Goal: Task Accomplishment & Management: Complete application form

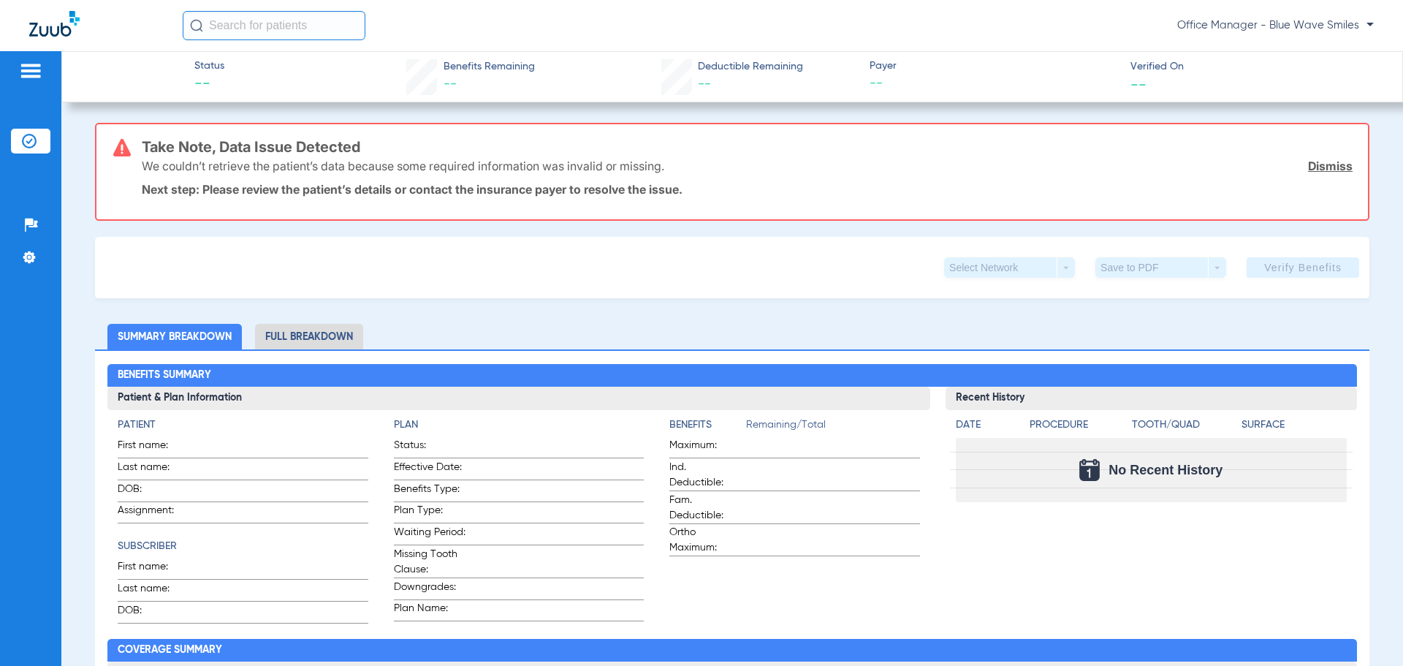
click at [34, 142] on img at bounding box center [29, 141] width 15 height 15
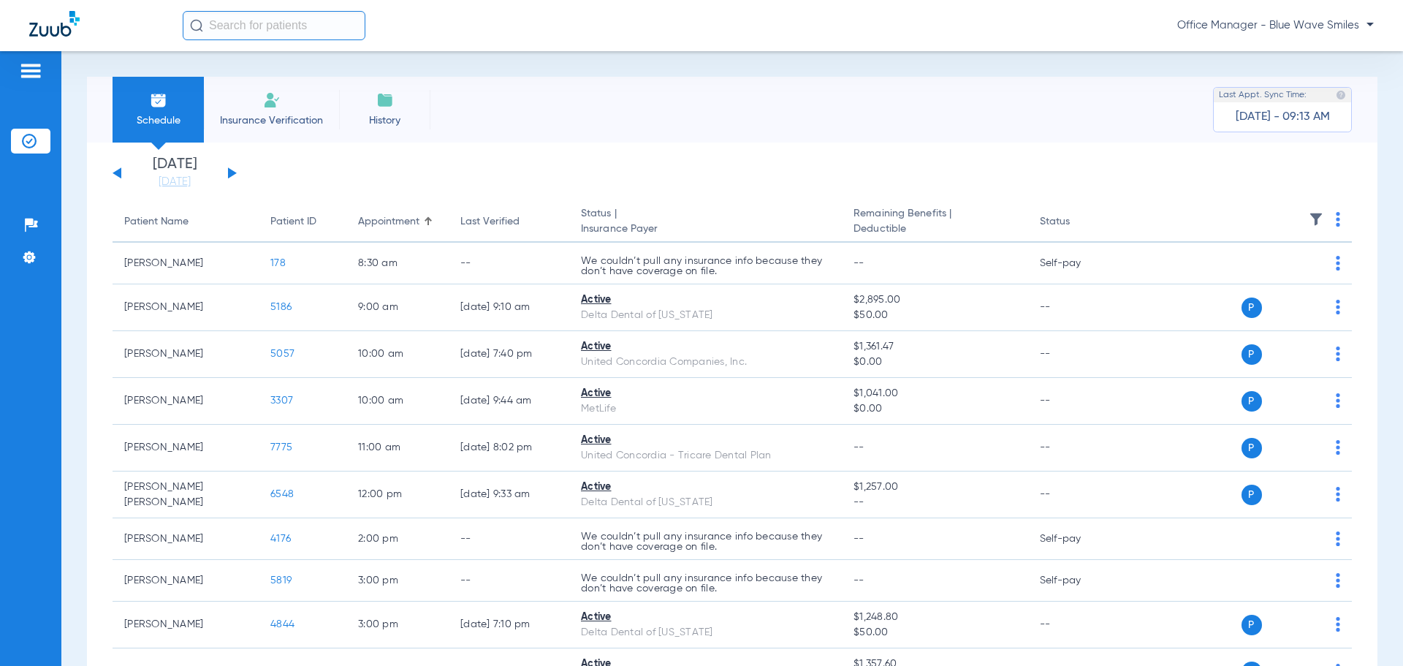
click at [231, 172] on button at bounding box center [232, 172] width 9 height 11
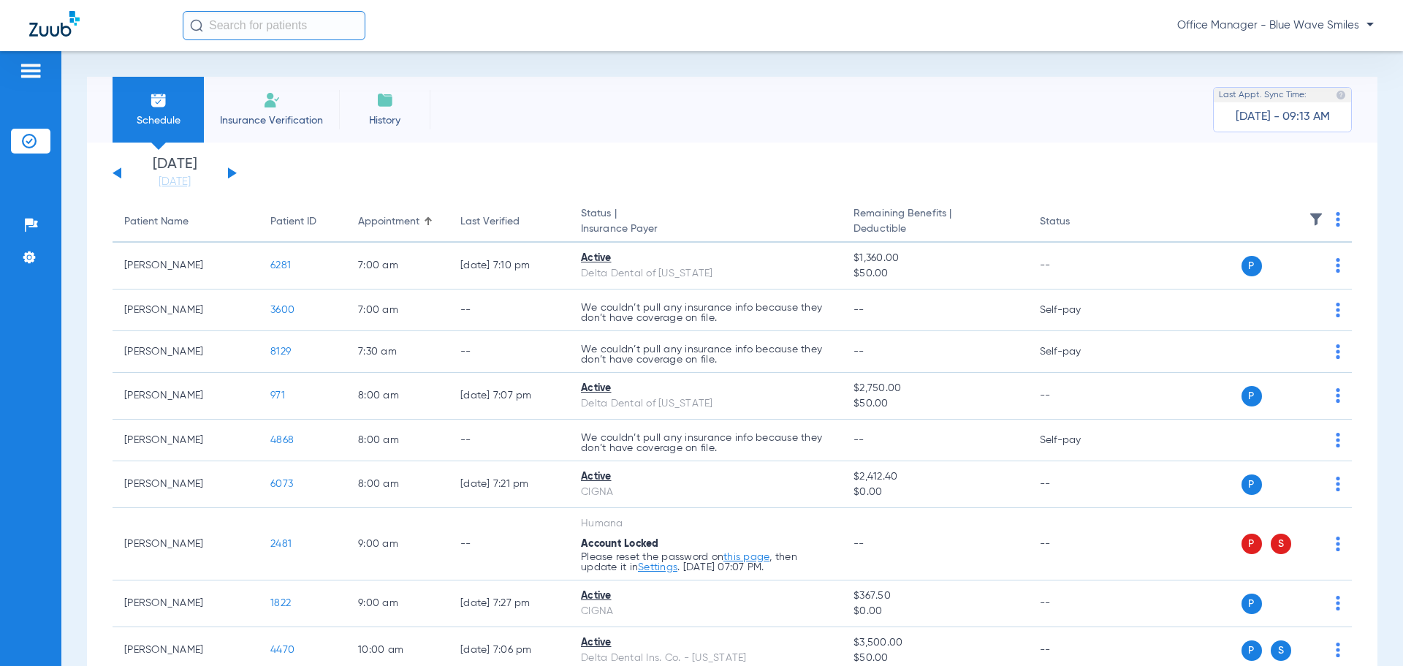
click at [231, 172] on button at bounding box center [232, 172] width 9 height 11
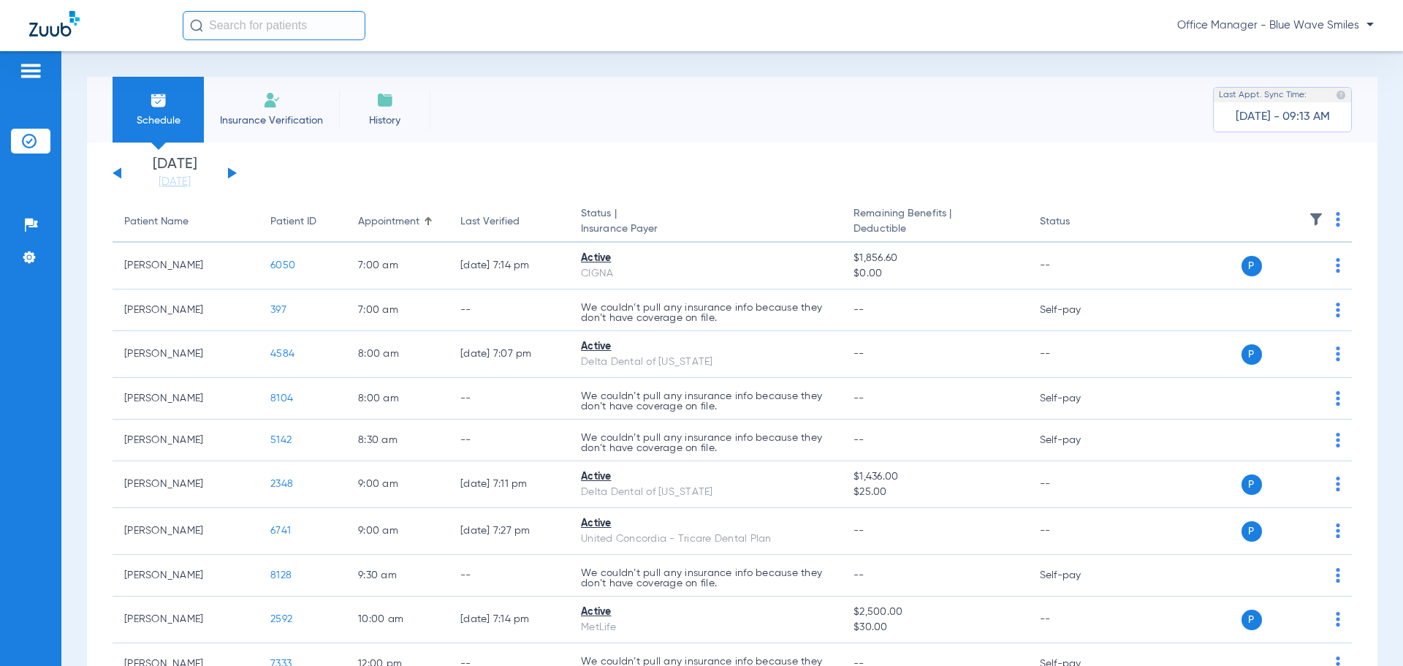
click at [231, 172] on button at bounding box center [232, 172] width 9 height 11
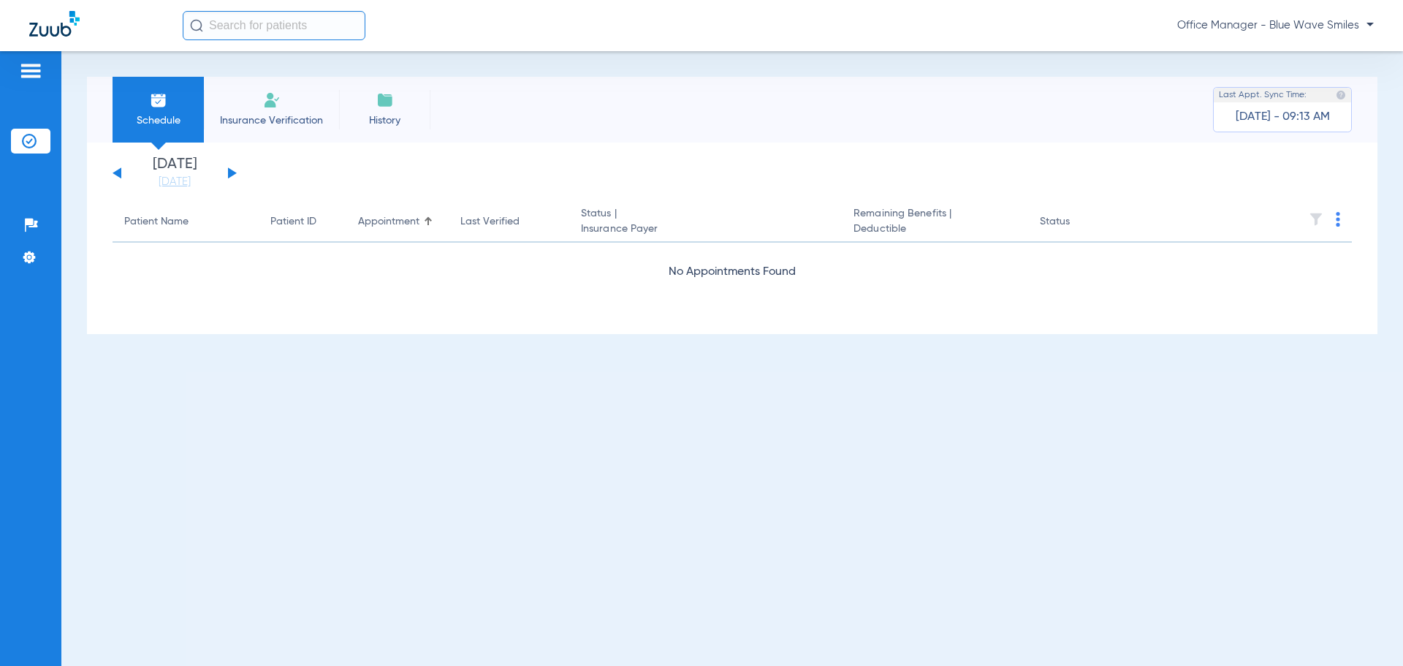
click at [231, 172] on button at bounding box center [232, 172] width 9 height 11
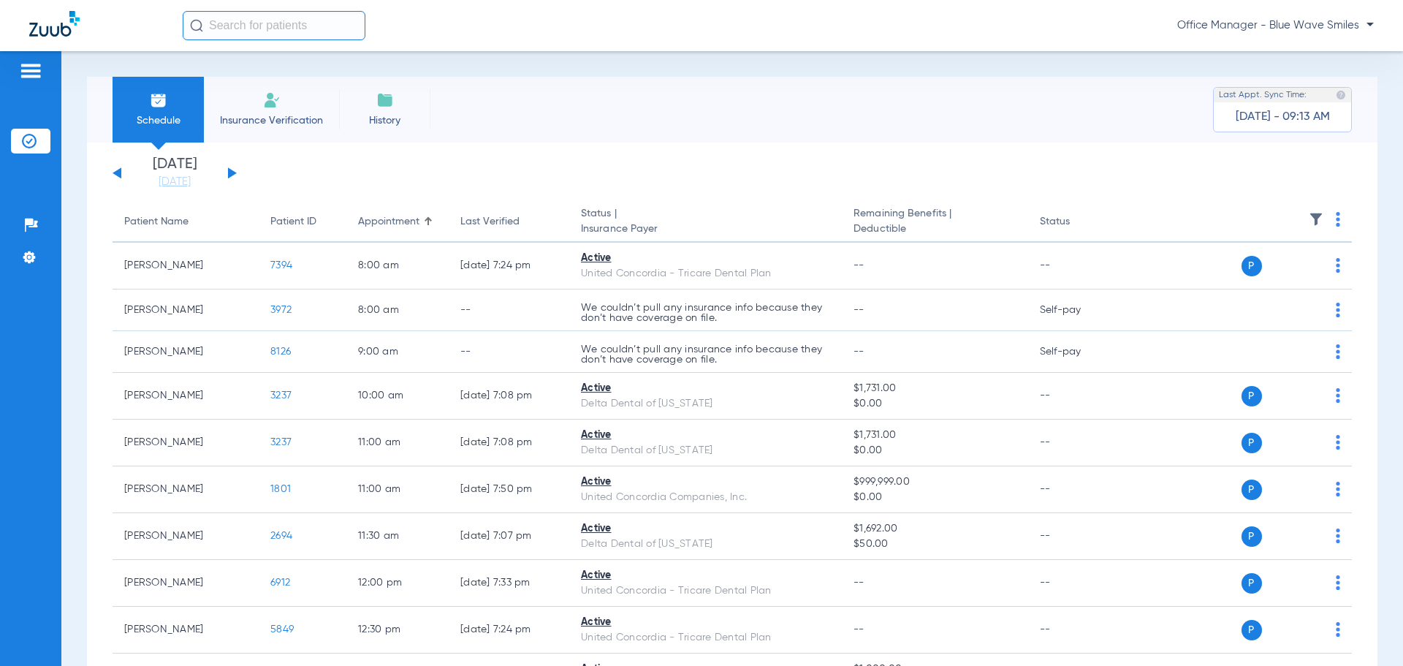
click at [273, 102] on img at bounding box center [272, 100] width 18 height 18
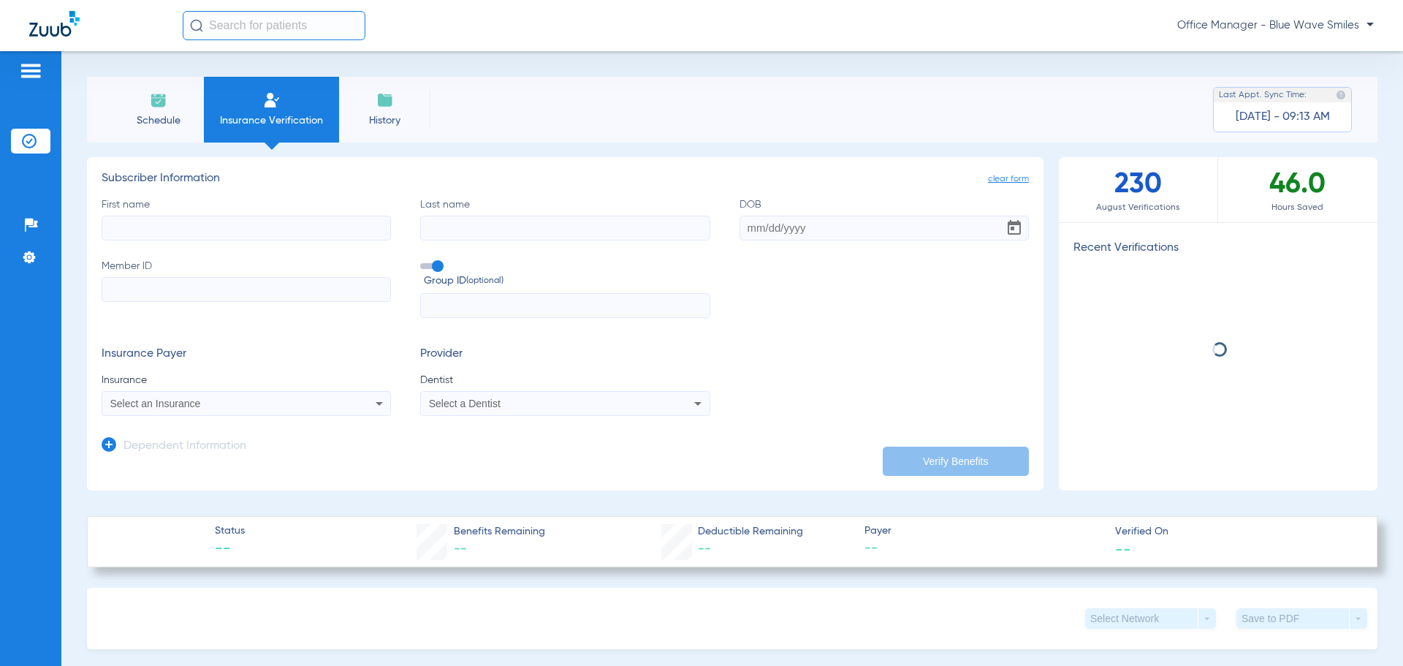
click at [214, 230] on input "First name" at bounding box center [246, 228] width 289 height 25
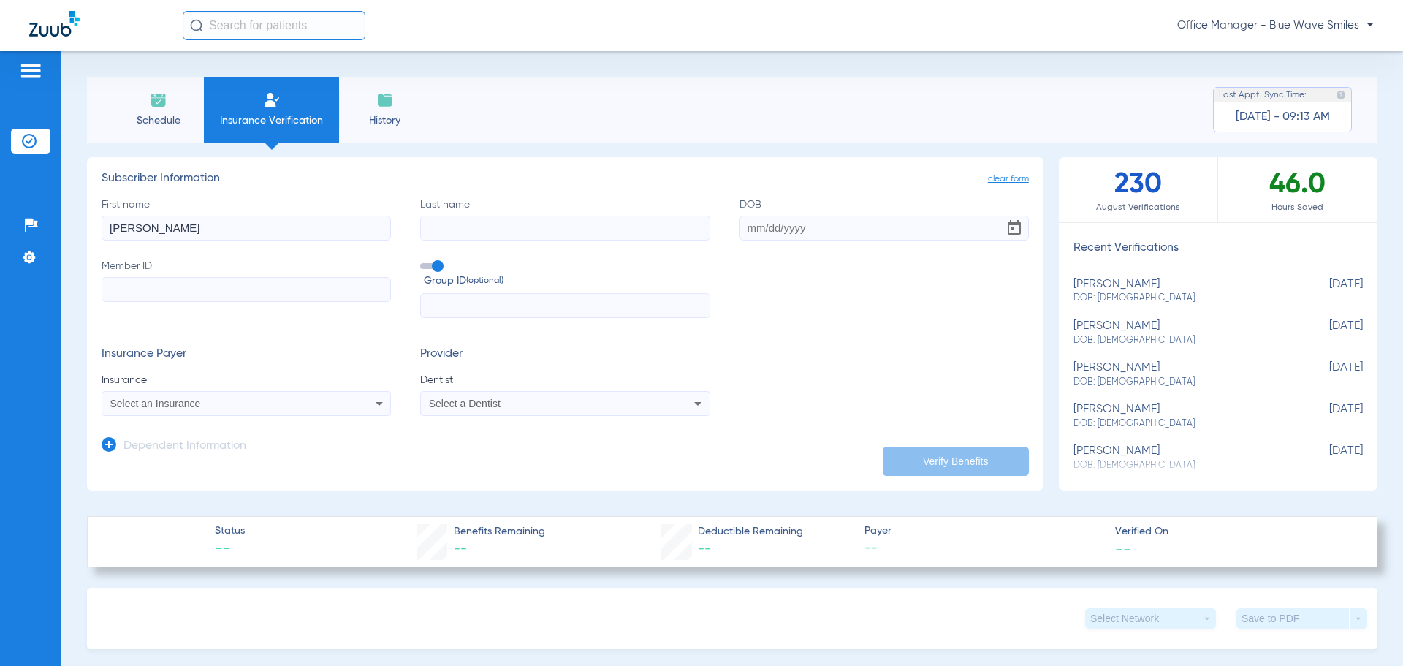
type input "[PERSON_NAME]"
click at [160, 286] on input "Member ID" at bounding box center [246, 289] width 289 height 25
paste input "H79608196"
type input "H79608196"
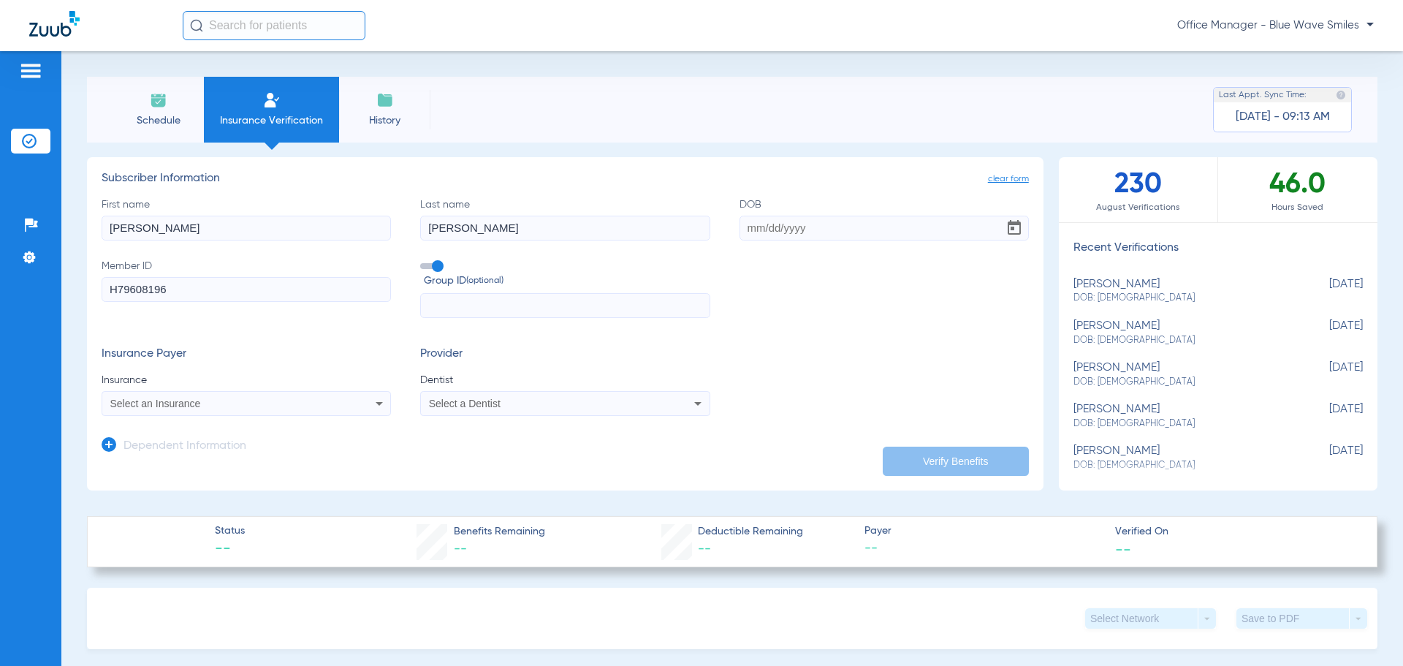
click at [783, 234] on input "DOB" at bounding box center [883, 228] width 289 height 25
paste input "[DATE]"
type input "[DATE]"
click at [458, 303] on input "text" at bounding box center [564, 305] width 289 height 25
paste input "Y9623"
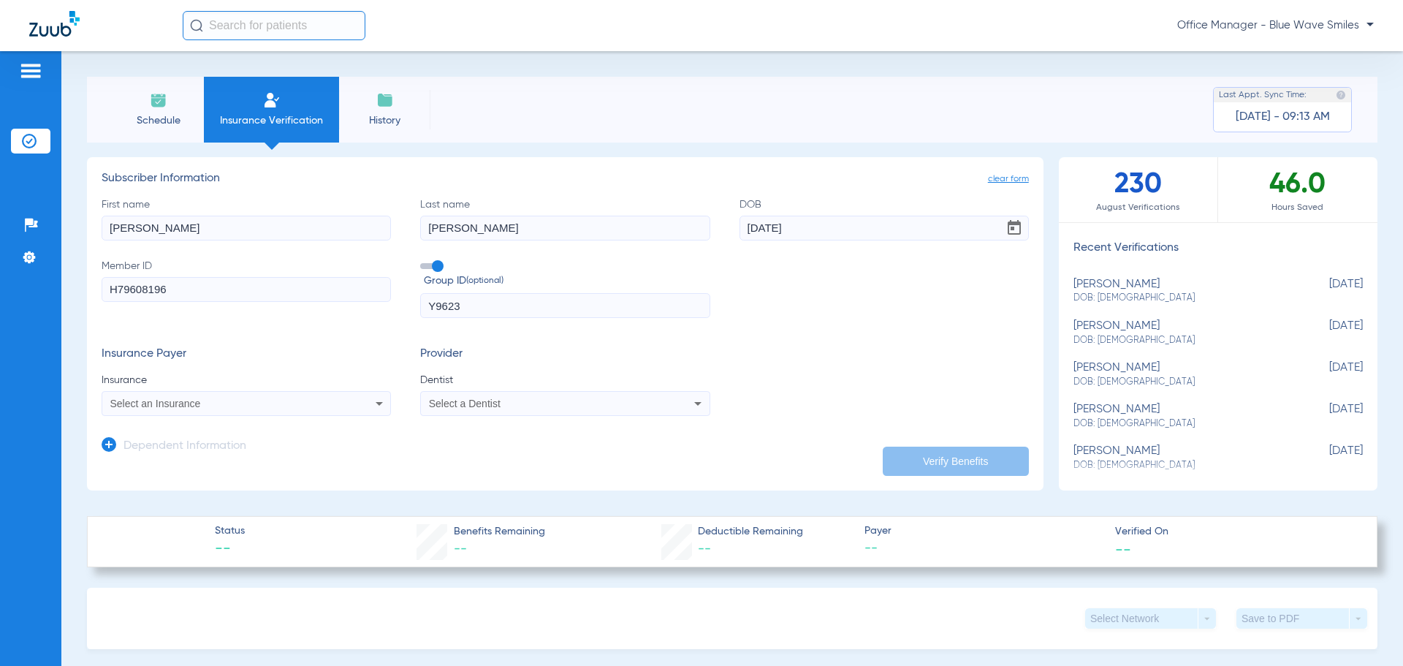
type input "Y9623"
click at [178, 399] on span "Select an Insurance" at bounding box center [155, 404] width 91 height 12
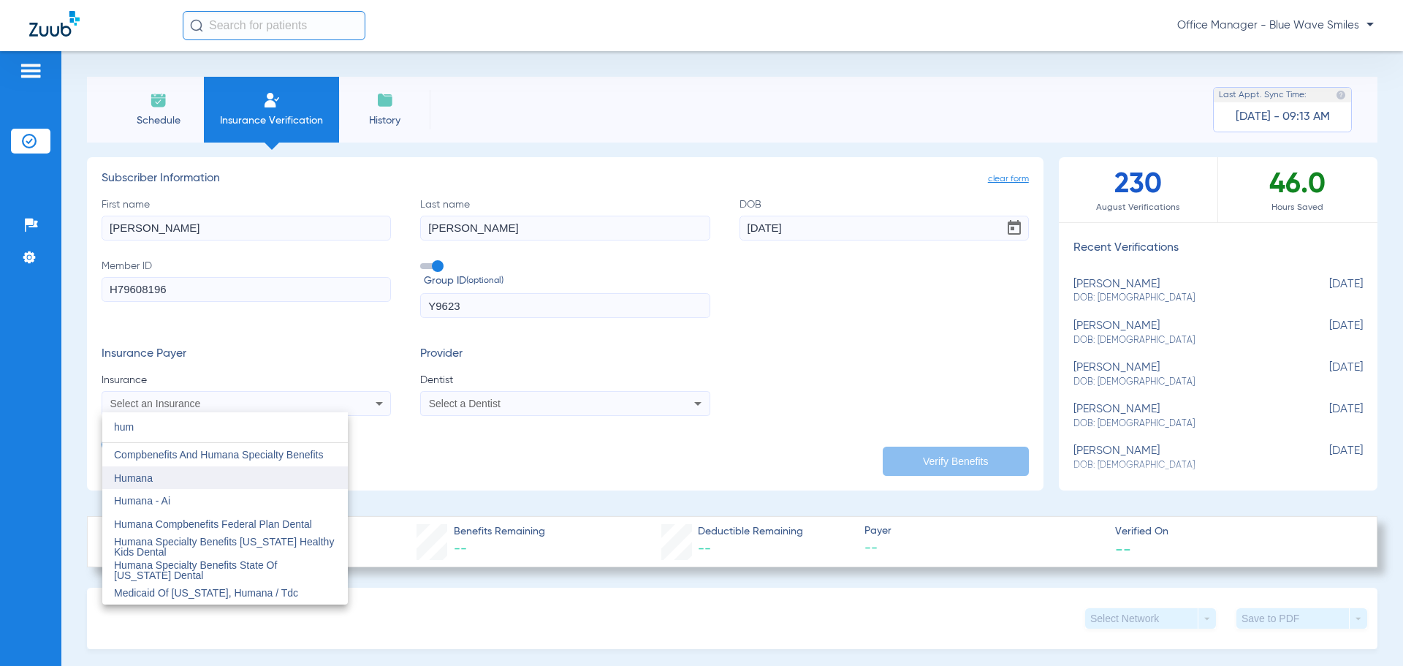
type input "hum"
click at [142, 484] on mat-option "Humana" at bounding box center [225, 477] width 246 height 23
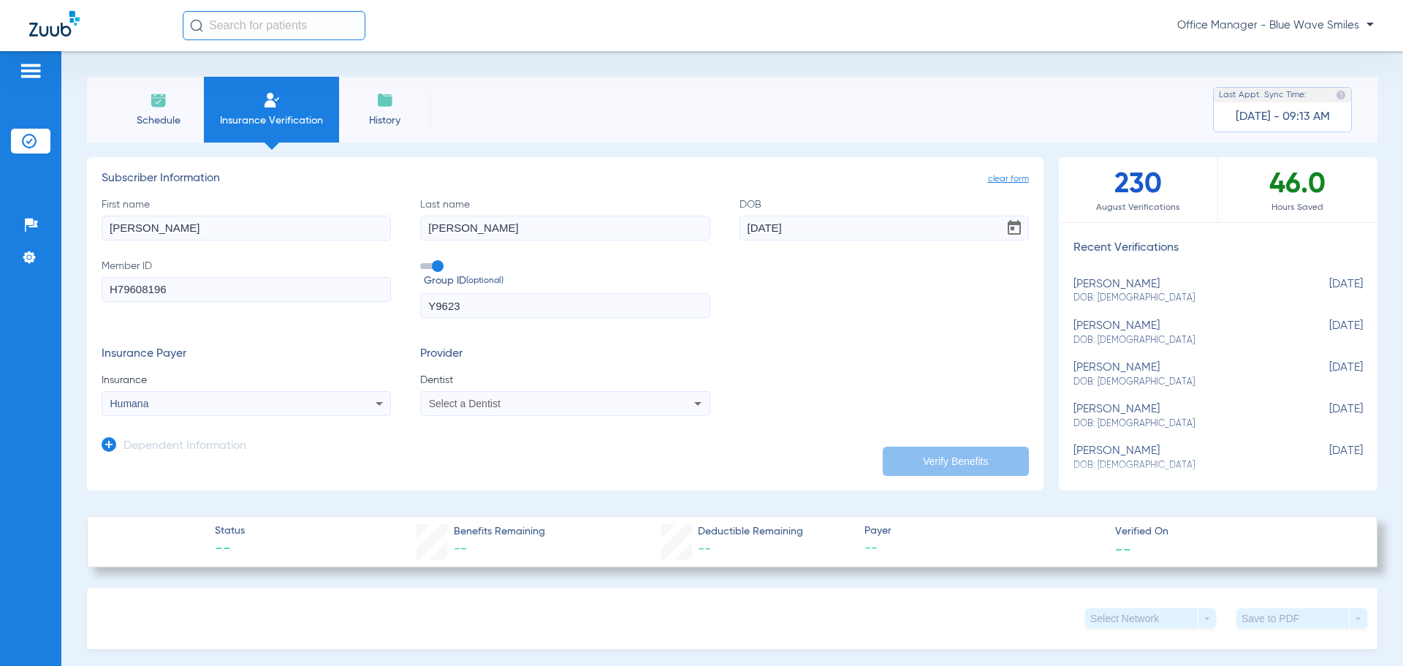
click at [484, 404] on span "Select a Dentist" at bounding box center [465, 404] width 72 height 12
click at [487, 453] on span "[PERSON_NAME]" at bounding box center [472, 455] width 85 height 12
click at [926, 462] on button "Verify Benefits" at bounding box center [956, 460] width 146 height 29
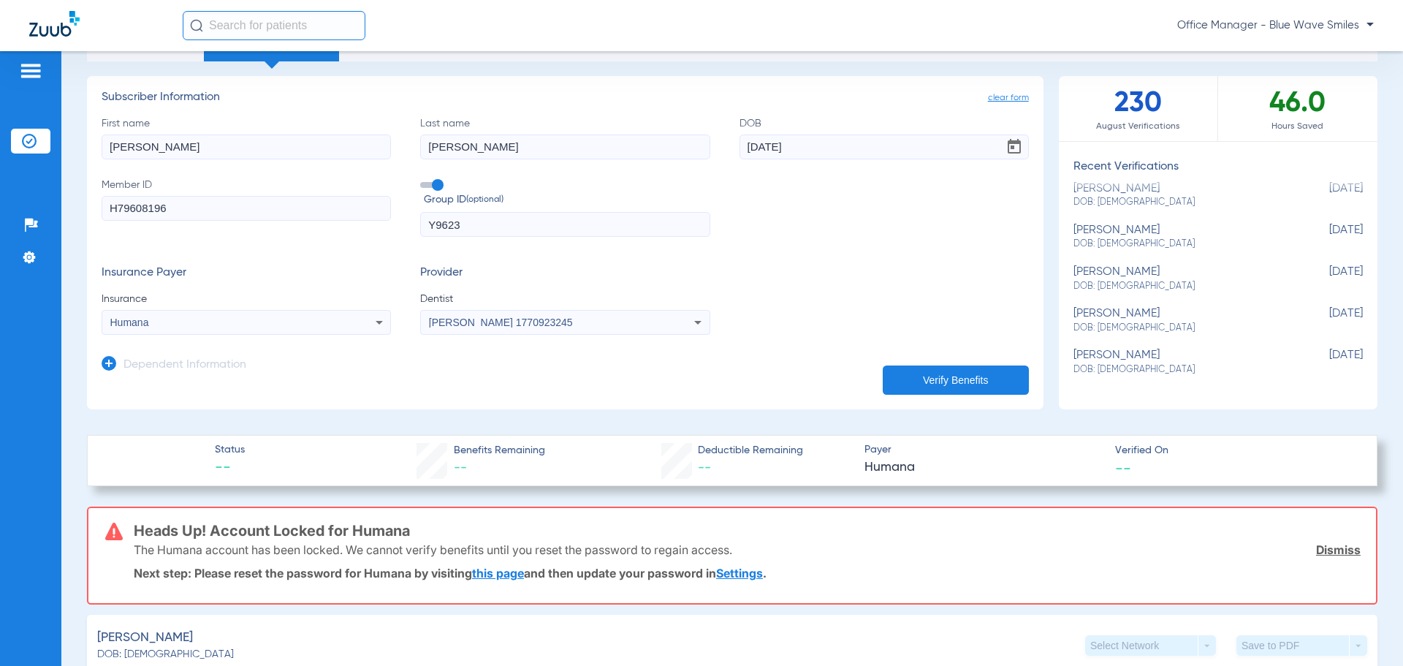
scroll to position [73, 0]
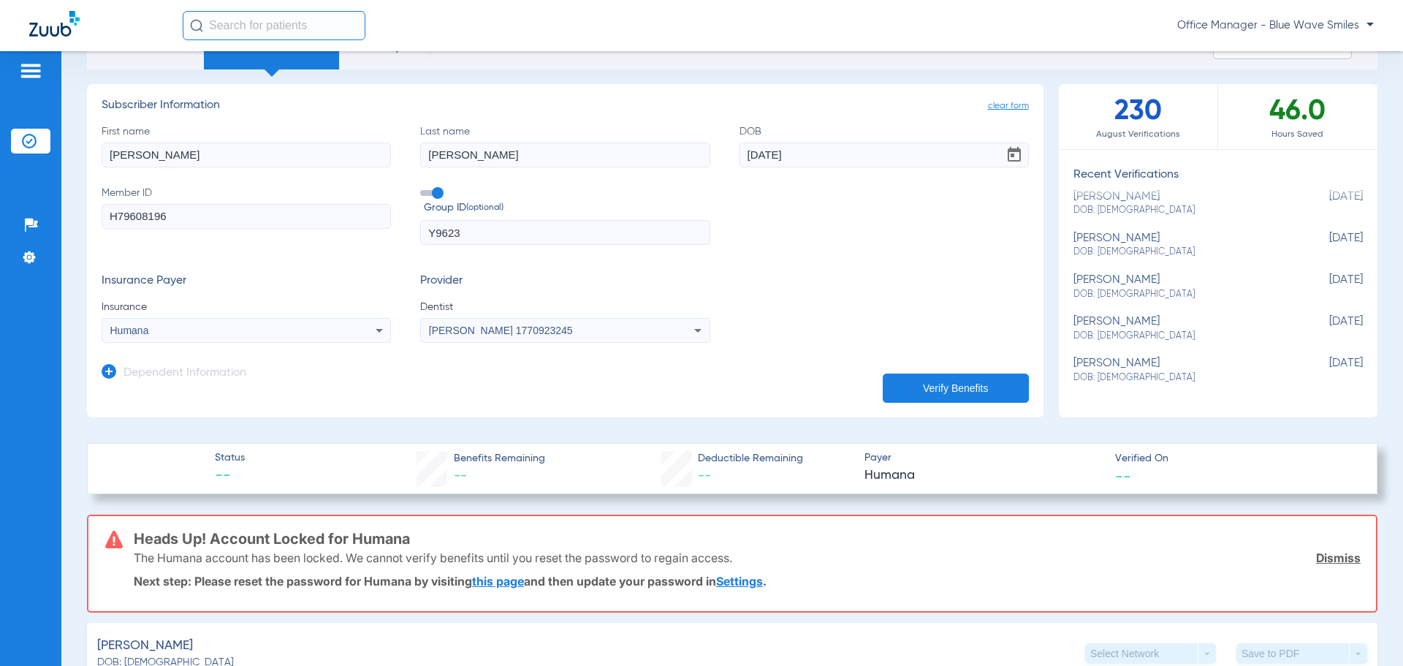
click at [1364, 399] on ul "[PERSON_NAME] DOB: [DEMOGRAPHIC_DATA] [DEMOGRAPHIC_DATA] [PERSON_NAME] DOB: [DE…" at bounding box center [1218, 295] width 319 height 224
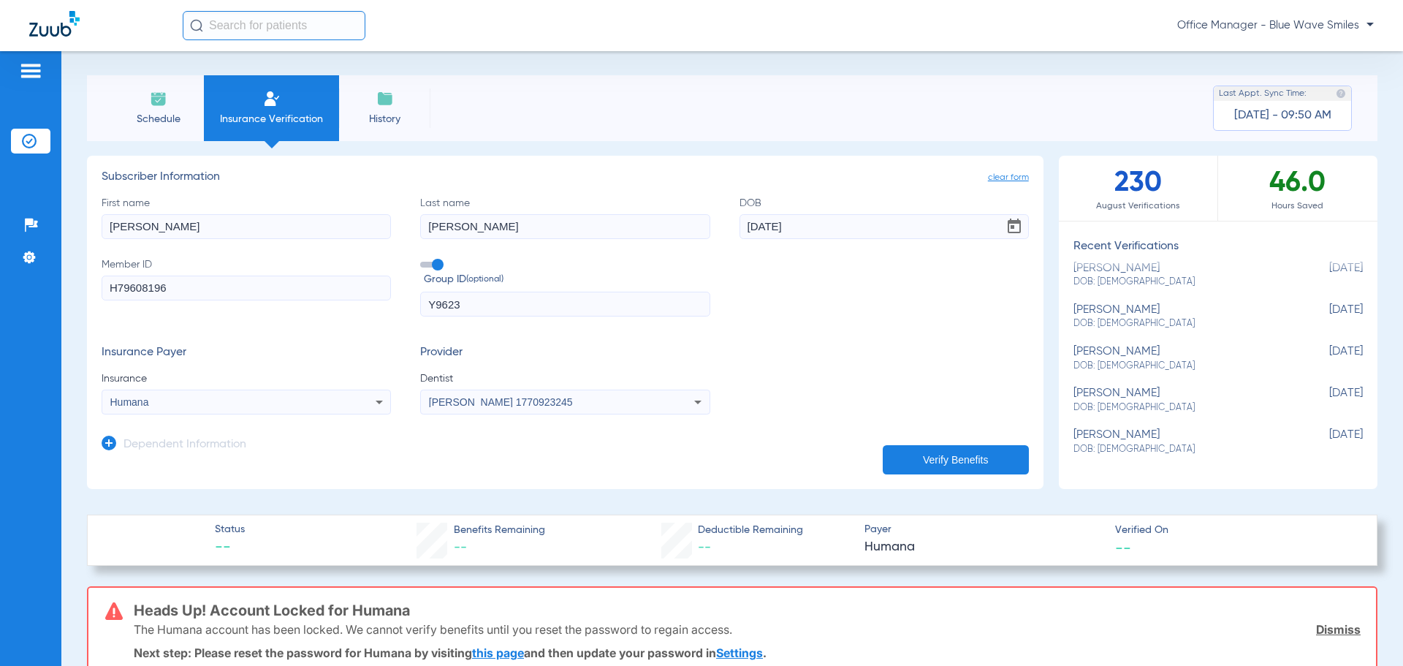
scroll to position [0, 0]
click at [753, 284] on div "First name [PERSON_NAME] Last name [PERSON_NAME] DOB [DEMOGRAPHIC_DATA] Member …" at bounding box center [565, 257] width 927 height 121
drag, startPoint x: 121, startPoint y: 186, endPoint x: 246, endPoint y: 193, distance: 124.4
click at [231, 196] on app-subscriber-form "Subscriber Information First name [PERSON_NAME] Last name [PERSON_NAME] DOB [DE…" at bounding box center [565, 294] width 927 height 244
drag, startPoint x: 103, startPoint y: 177, endPoint x: 775, endPoint y: 456, distance: 727.2
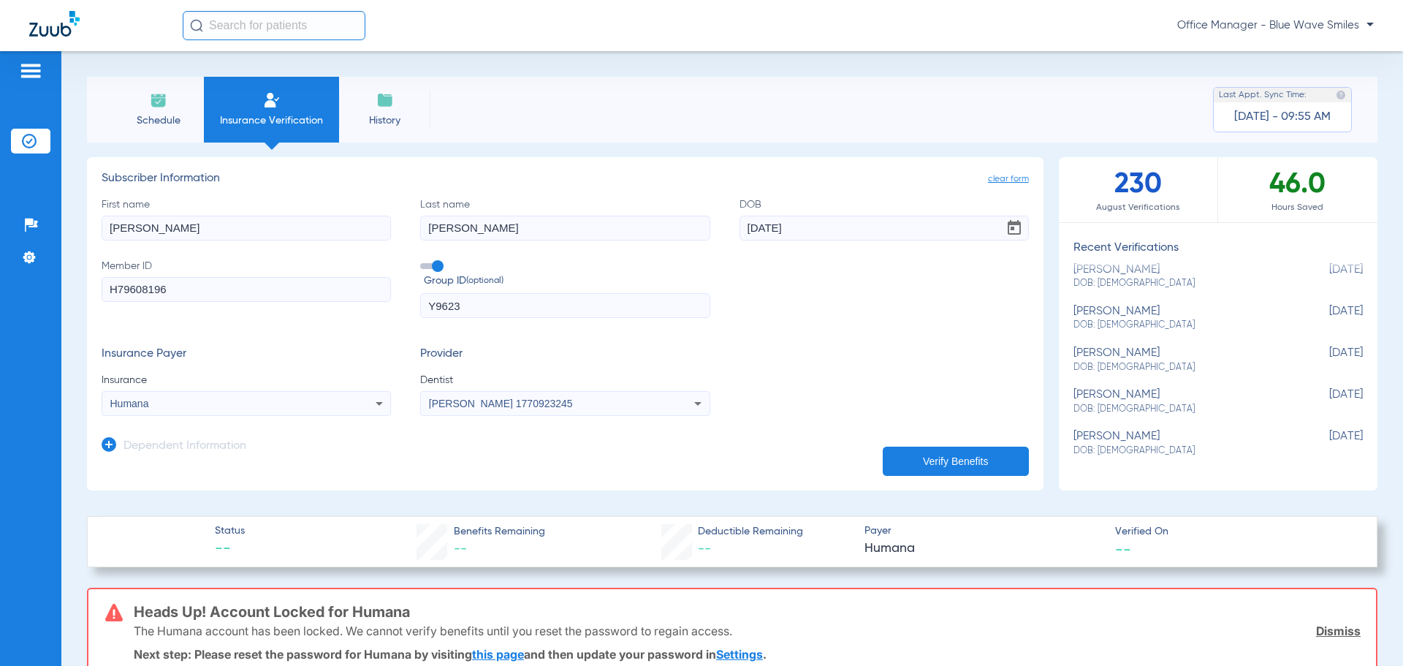
click at [775, 456] on form "clear form Subscriber Information First name [PERSON_NAME] Last name [PERSON_NA…" at bounding box center [565, 318] width 927 height 293
drag, startPoint x: 764, startPoint y: 324, endPoint x: 726, endPoint y: 460, distance: 141.8
click at [726, 460] on app-dependent-form "Dependent Information" at bounding box center [565, 440] width 927 height 49
click at [842, 271] on div "First name [PERSON_NAME] Last name [PERSON_NAME] DOB [DEMOGRAPHIC_DATA] Member …" at bounding box center [565, 257] width 927 height 121
click at [798, 123] on div "Schedule Insurance Verification History Last Appt. Sync Time: [DATE] - 09:55 AM" at bounding box center [732, 110] width 1290 height 66
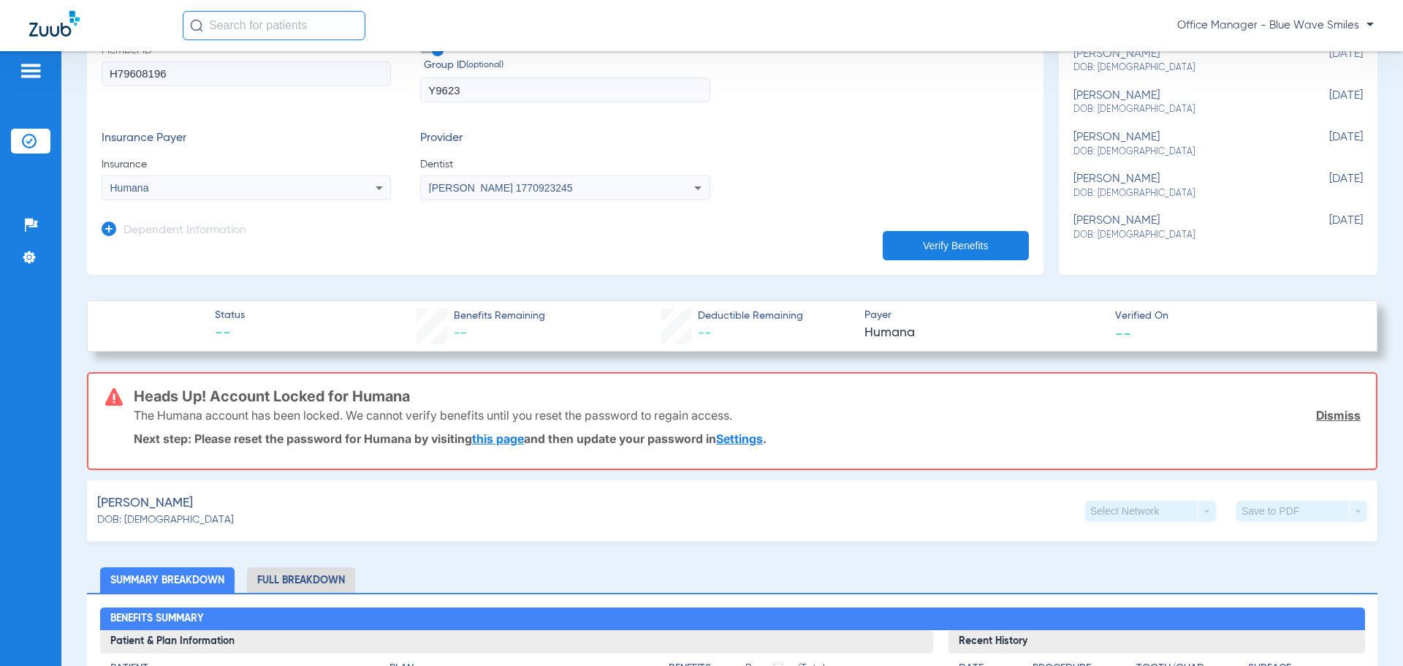
scroll to position [219, 0]
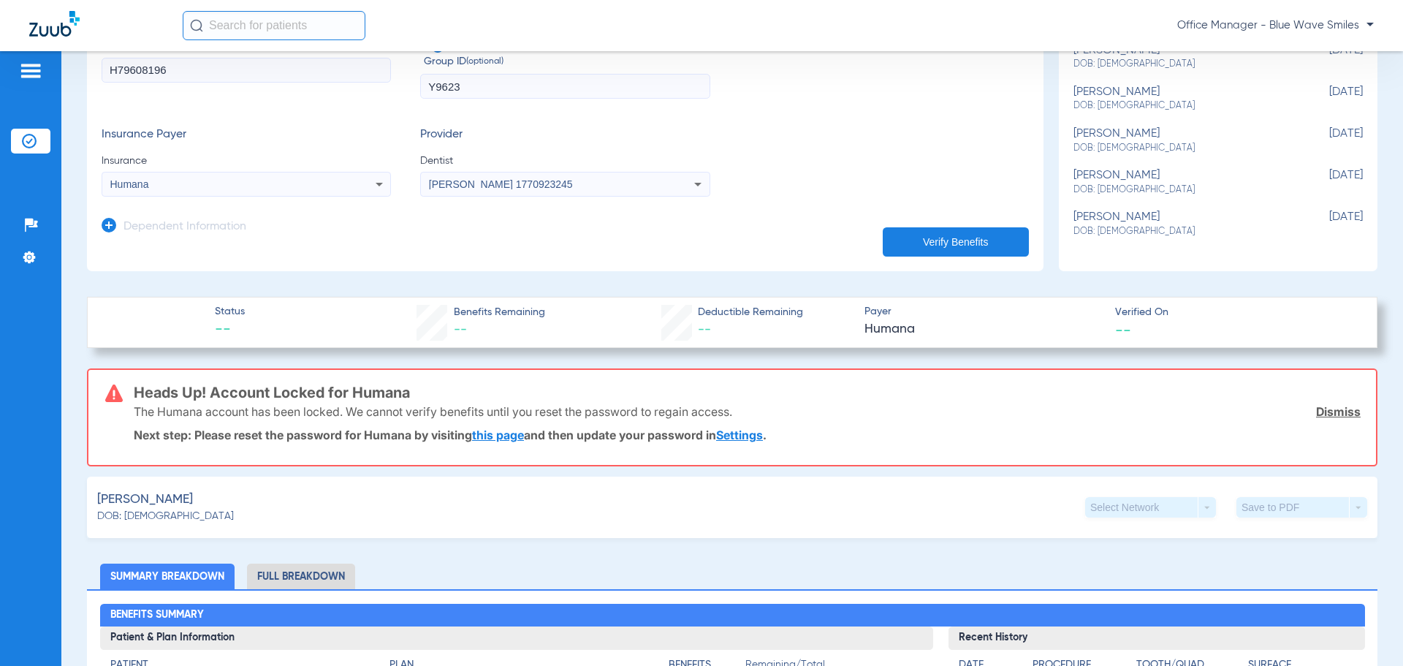
click at [863, 134] on div "Insurance Payer Insurance Humana Provider Dentist [PERSON_NAME] 1770923245" at bounding box center [565, 162] width 927 height 69
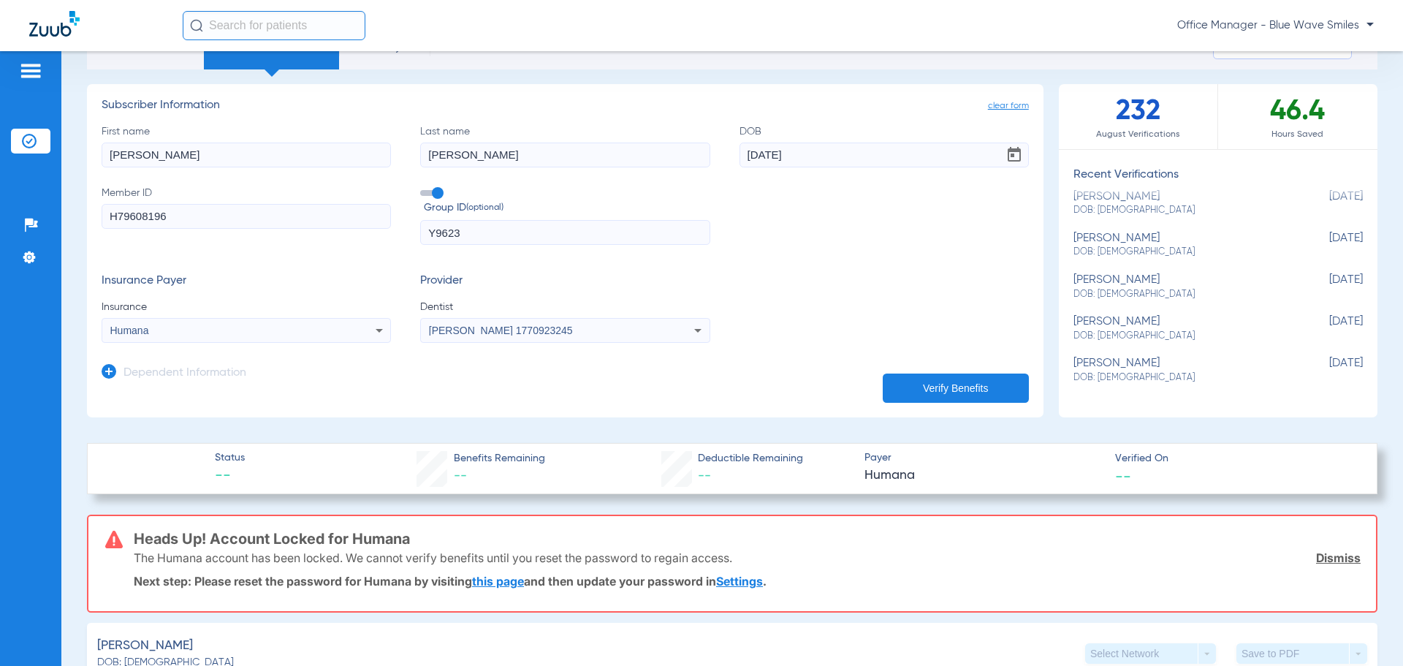
scroll to position [0, 0]
